Goal: Task Accomplishment & Management: Complete application form

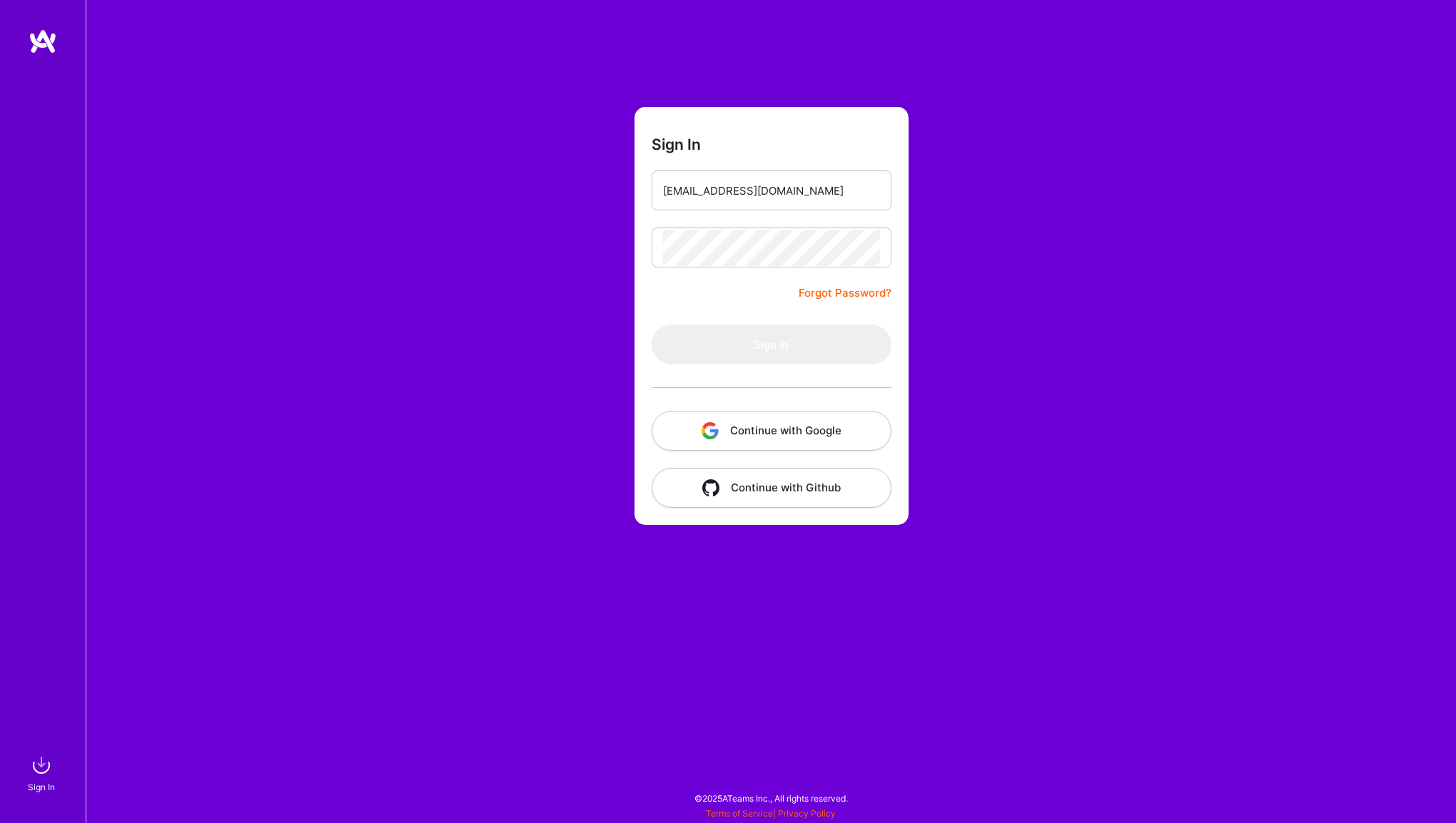
type input "[EMAIL_ADDRESS][DOMAIN_NAME]"
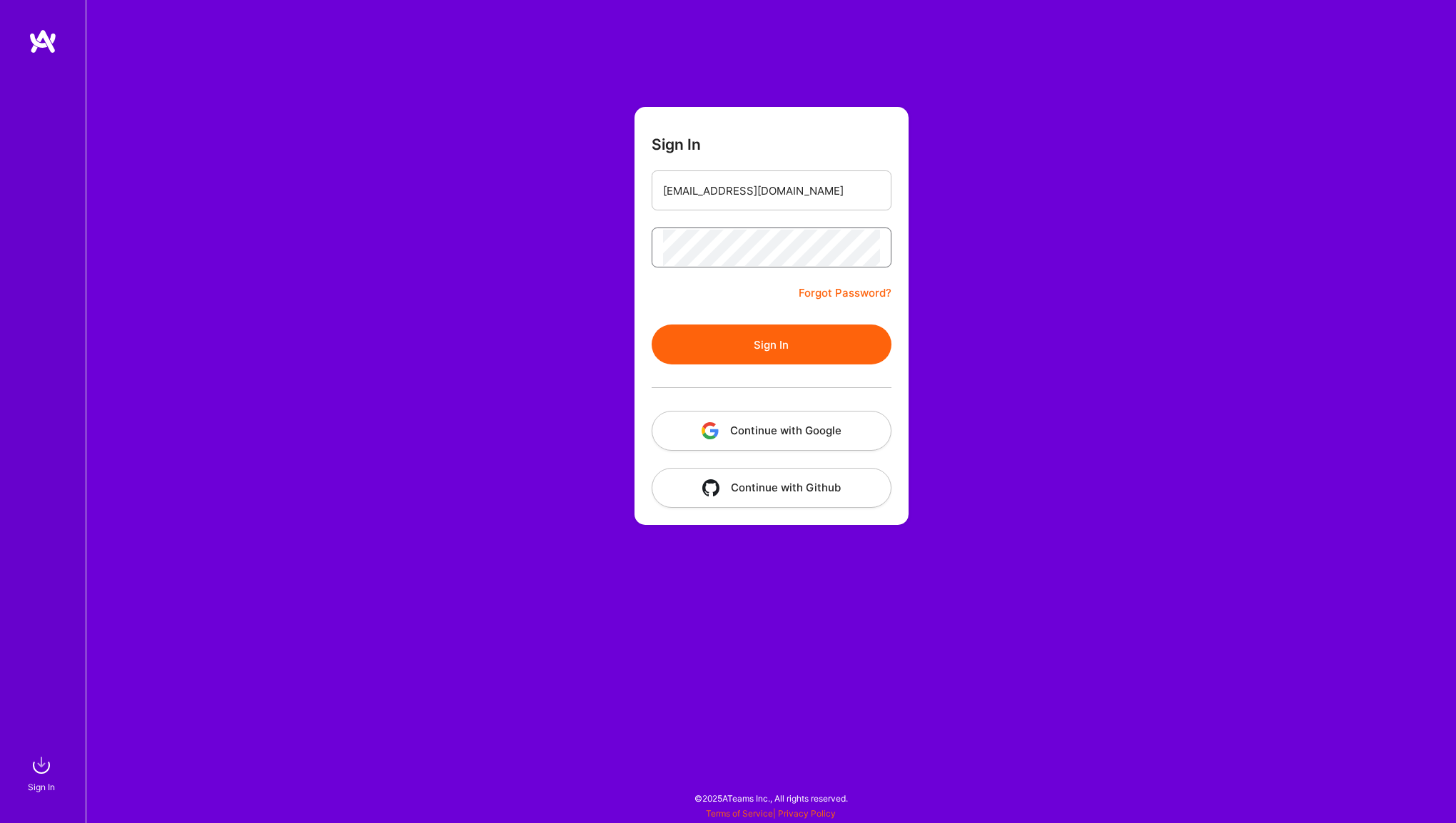
click at [652, 325] on button "Sign In" at bounding box center [771, 344] width 240 height 40
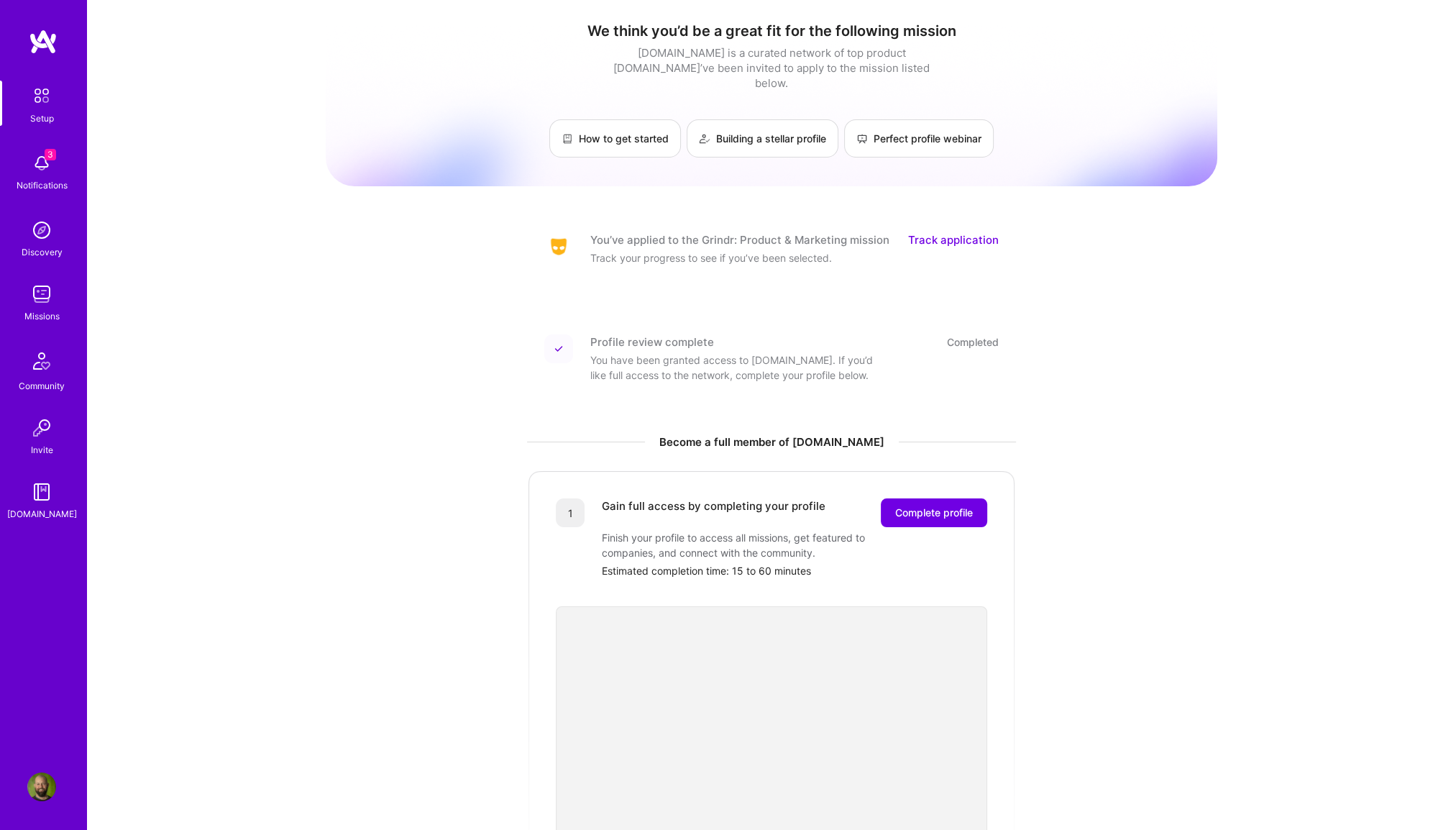
click at [952, 232] on link "Track application" at bounding box center [954, 239] width 91 height 15
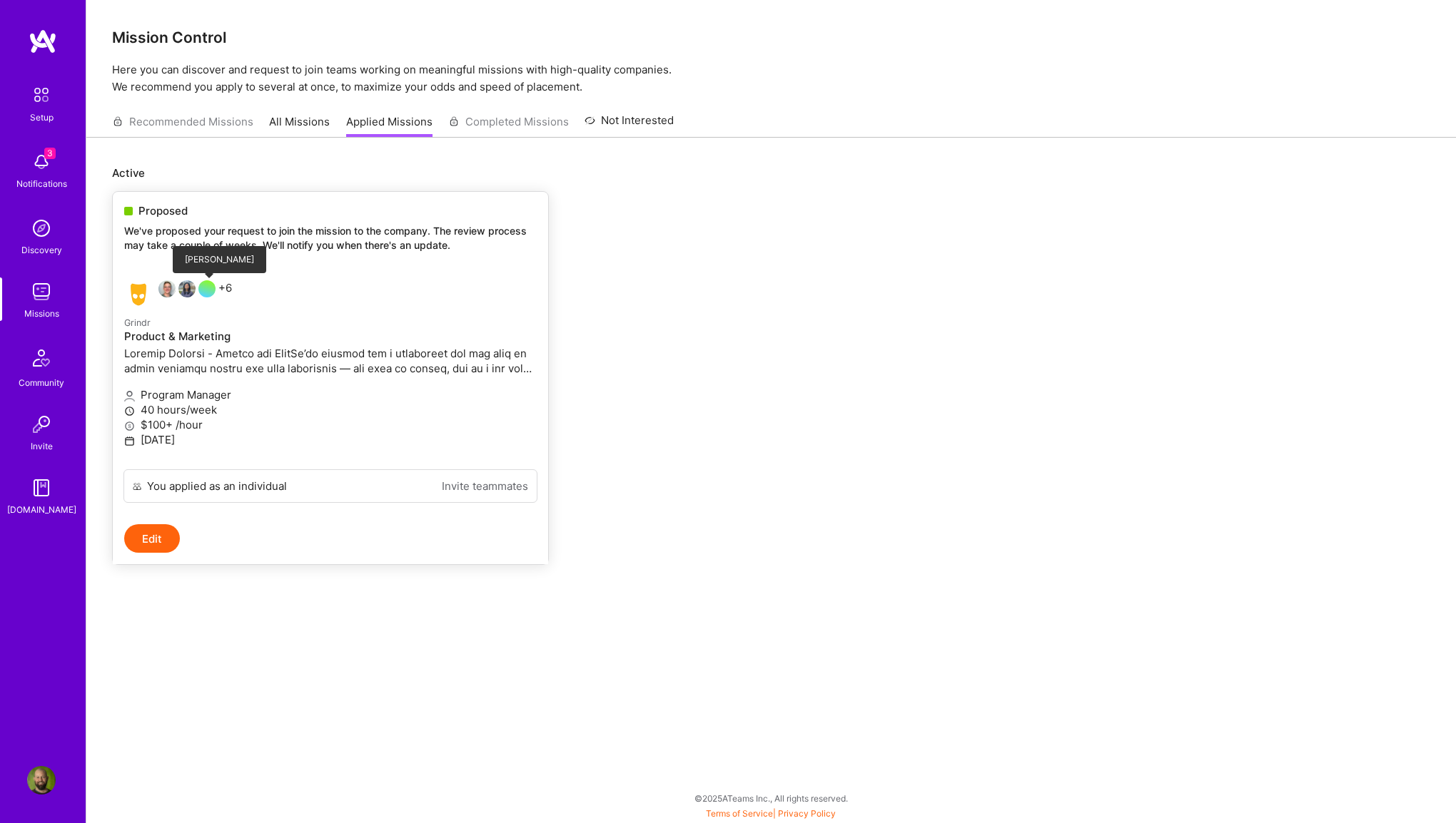
click at [212, 284] on div at bounding box center [207, 289] width 17 height 17
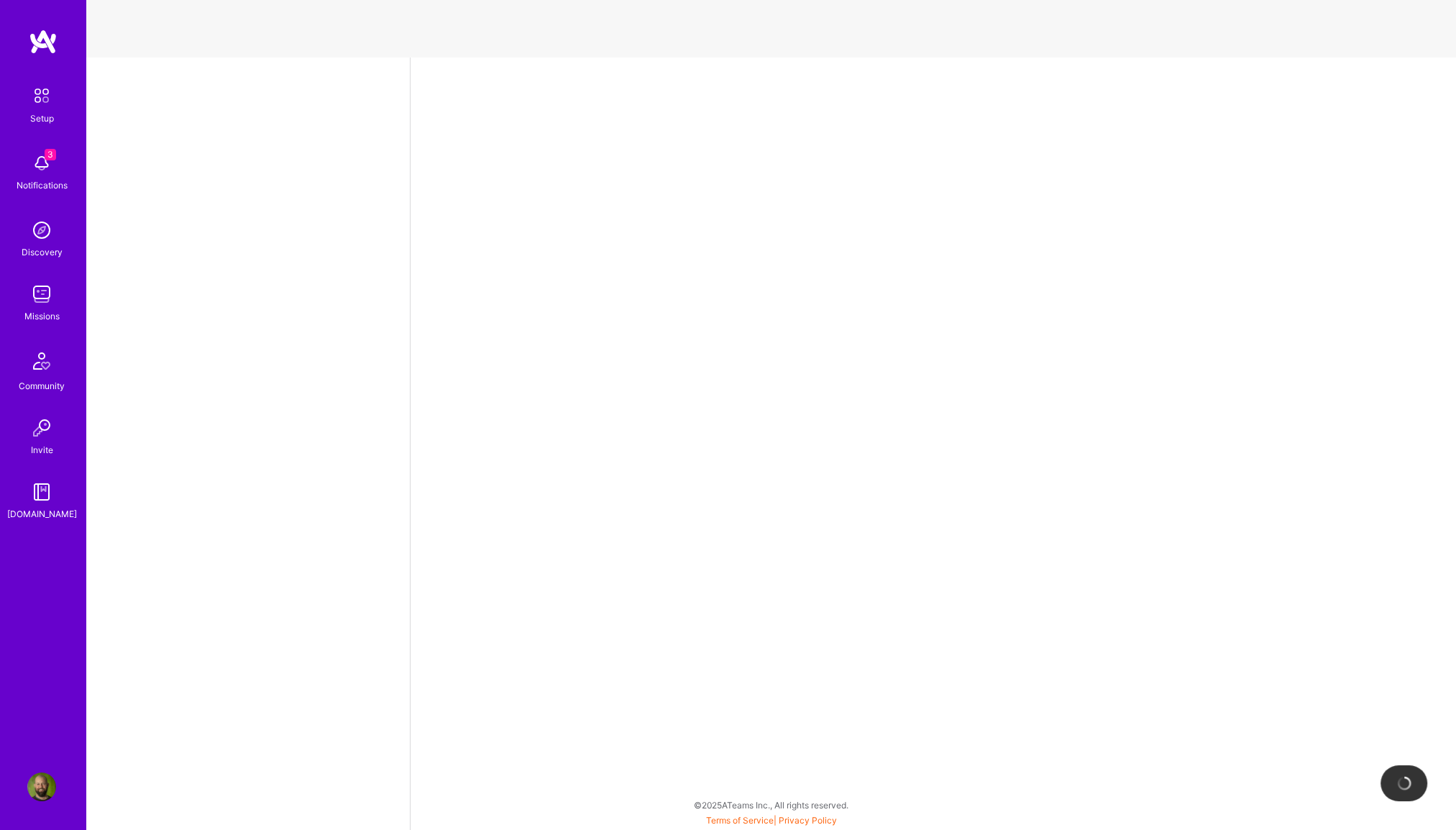
select select "US"
